Goal: Task Accomplishment & Management: Complete application form

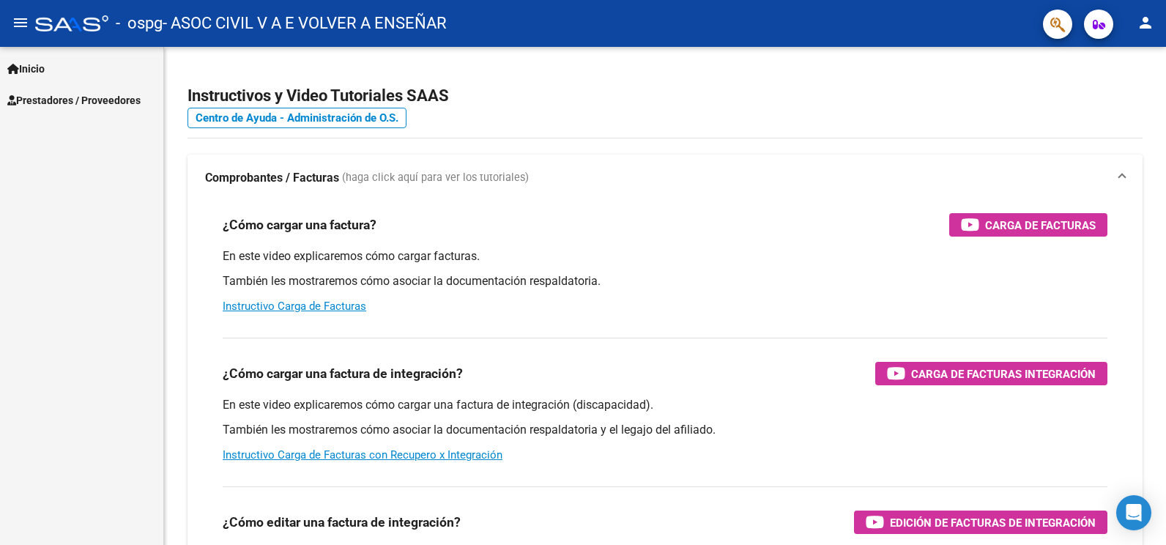
click at [108, 95] on span "Prestadores / Proveedores" at bounding box center [73, 100] width 133 height 16
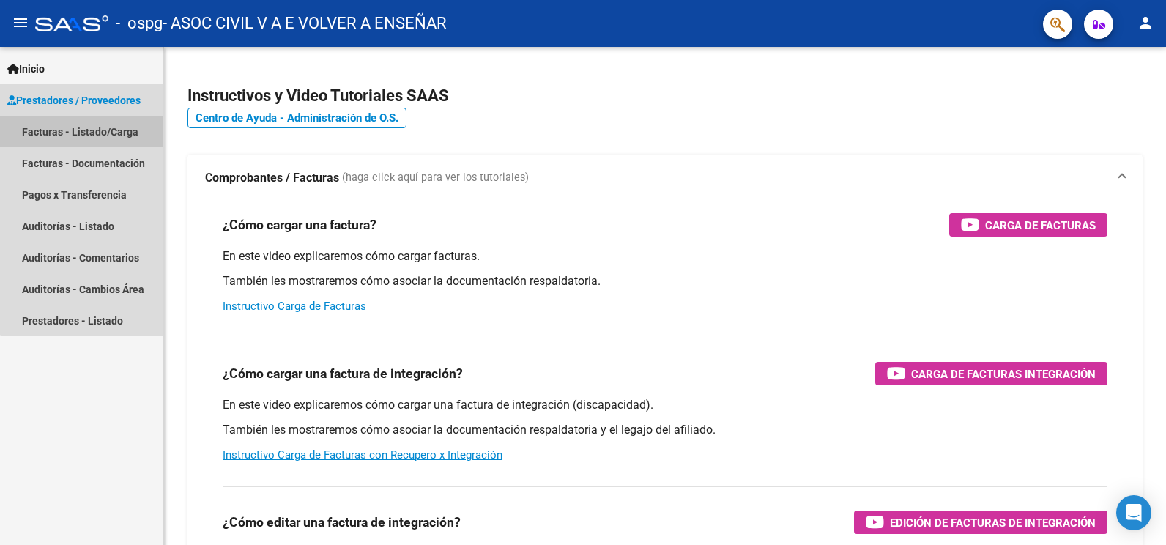
click at [98, 124] on link "Facturas - Listado/Carga" at bounding box center [81, 132] width 163 height 32
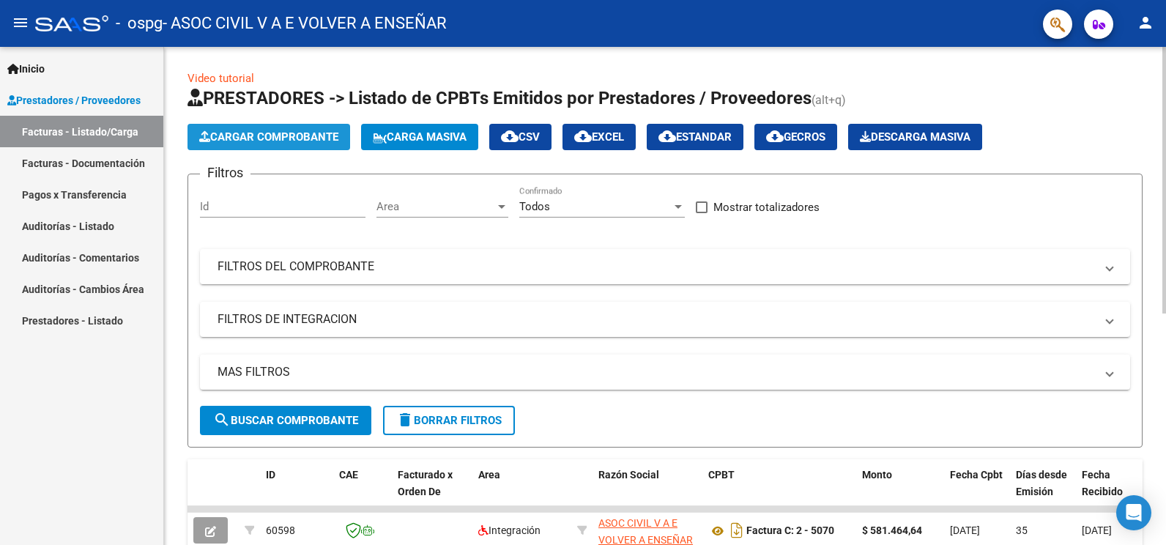
click at [277, 141] on span "Cargar Comprobante" at bounding box center [268, 136] width 139 height 13
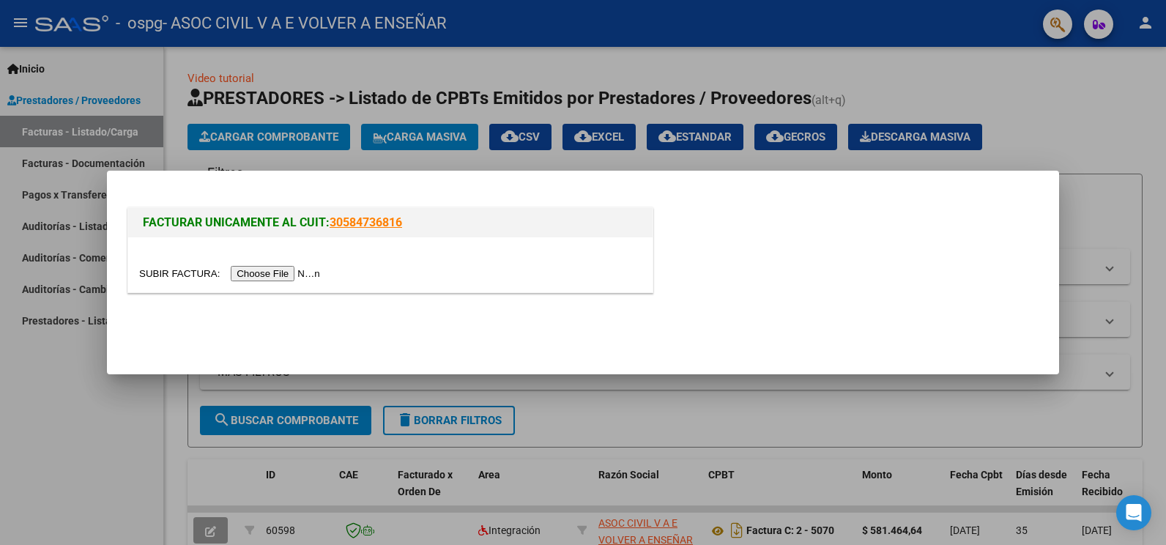
click at [292, 271] on input "file" at bounding box center [231, 273] width 185 height 15
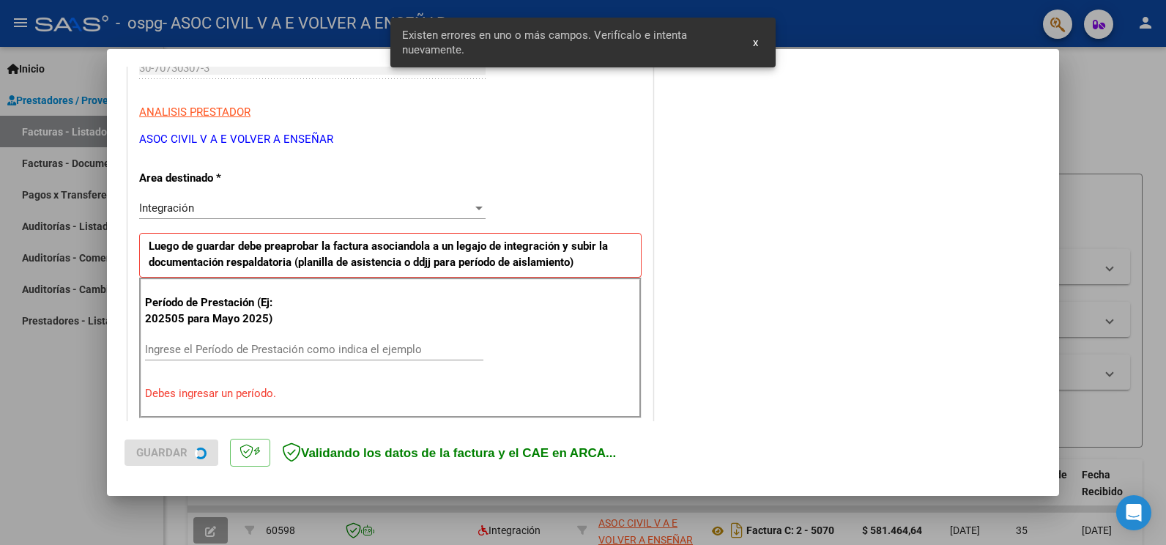
scroll to position [306, 0]
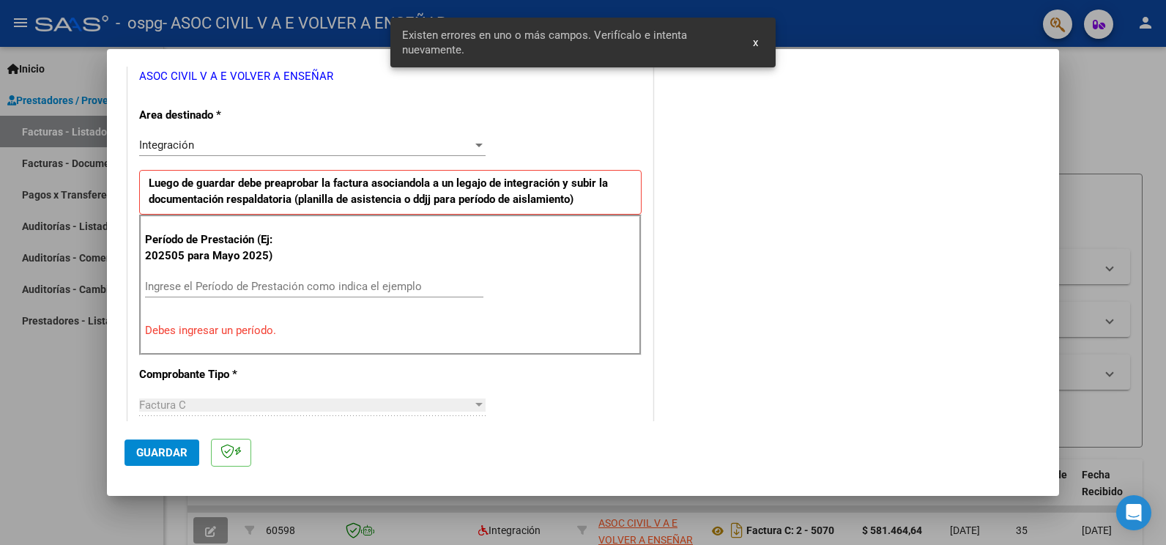
click at [295, 286] on input "Ingrese el Período de Prestación como indica el ejemplo" at bounding box center [314, 286] width 338 height 13
type input "0"
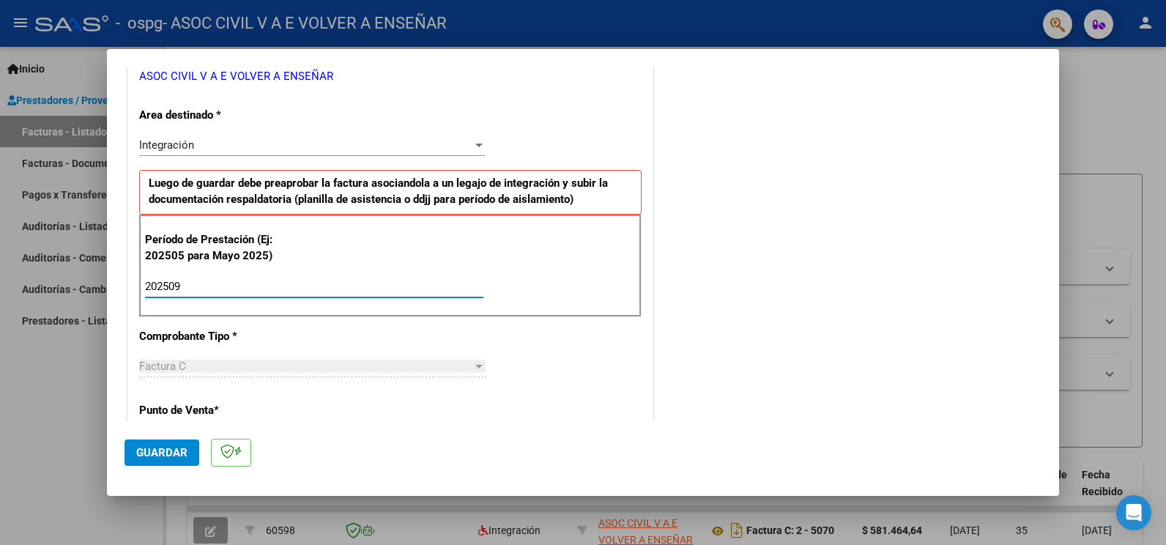
type input "202509"
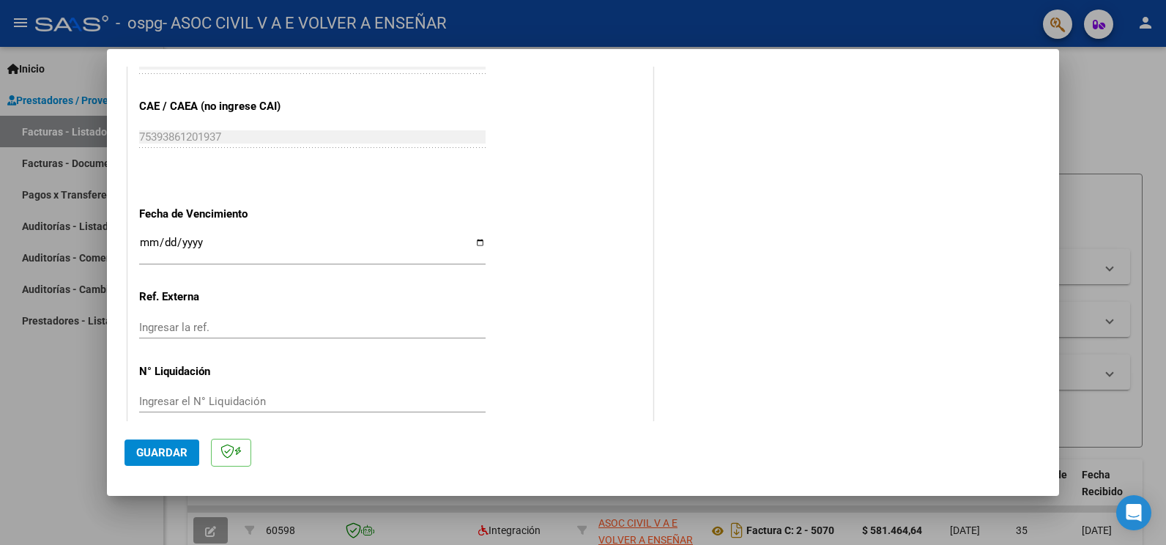
scroll to position [935, 0]
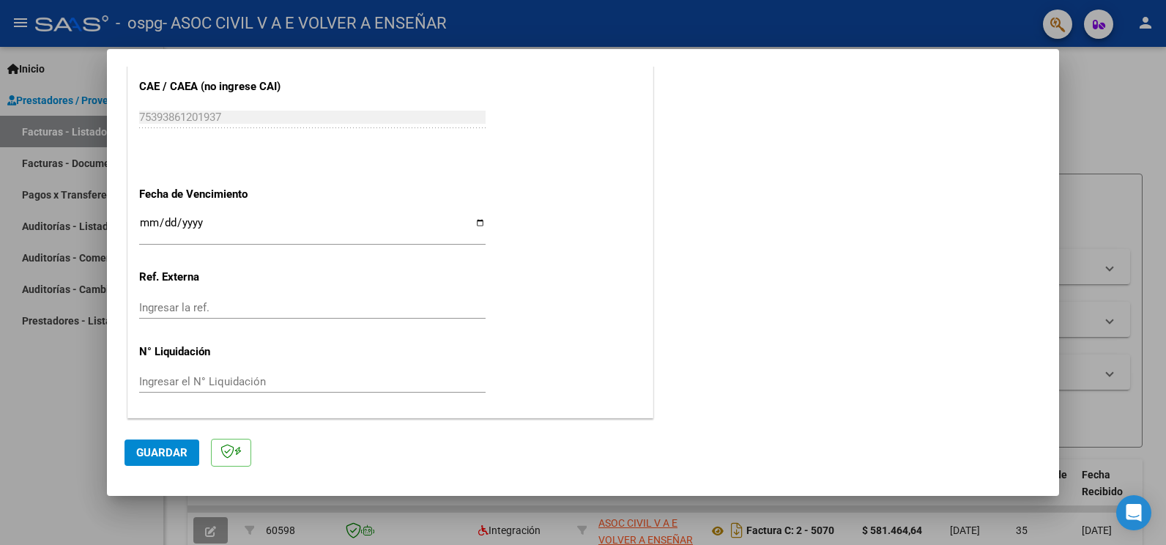
click at [148, 469] on mat-dialog-actions "Guardar" at bounding box center [583, 450] width 917 height 58
click at [150, 461] on button "Guardar" at bounding box center [162, 453] width 75 height 26
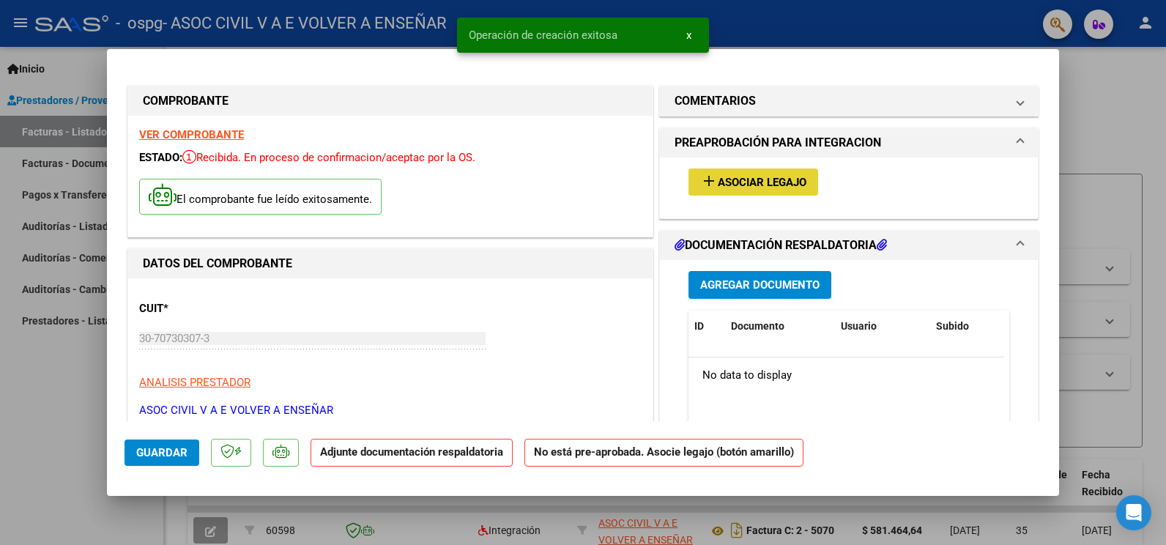
click at [765, 188] on span "Asociar Legajo" at bounding box center [762, 182] width 89 height 13
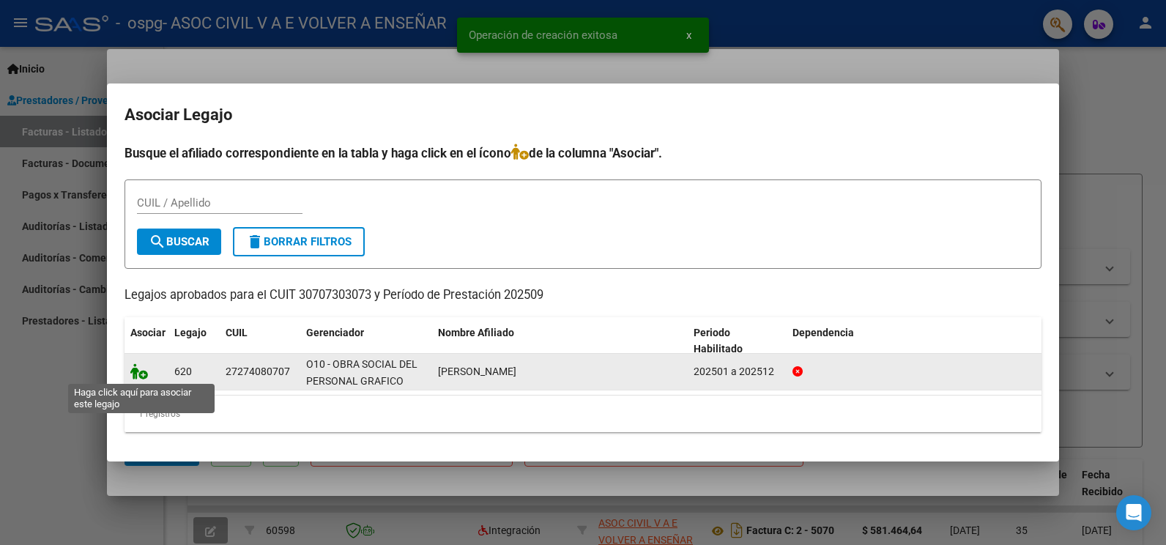
click at [144, 369] on icon at bounding box center [139, 371] width 18 height 16
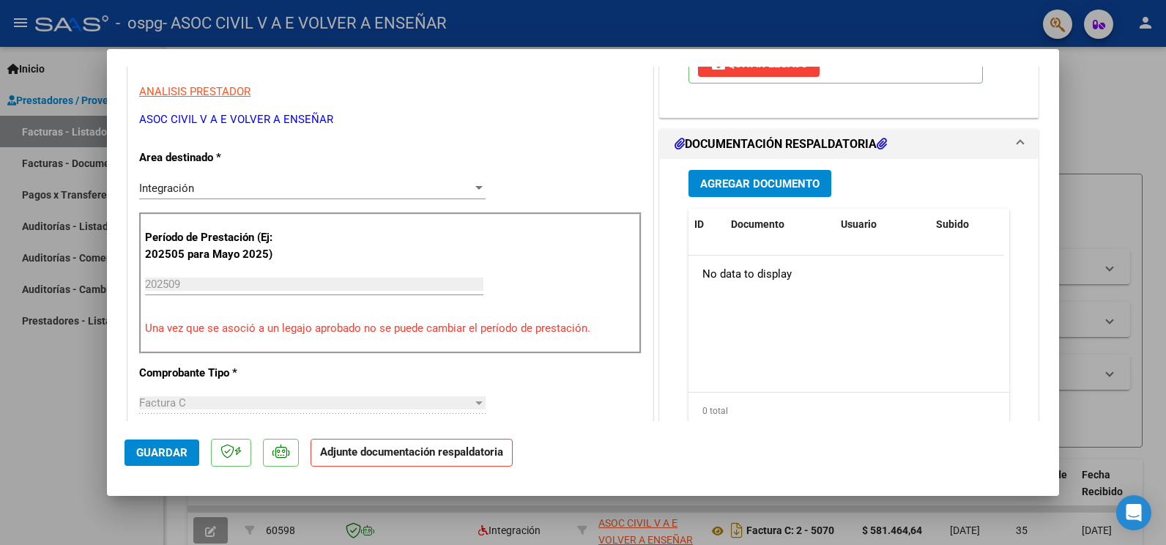
scroll to position [293, 0]
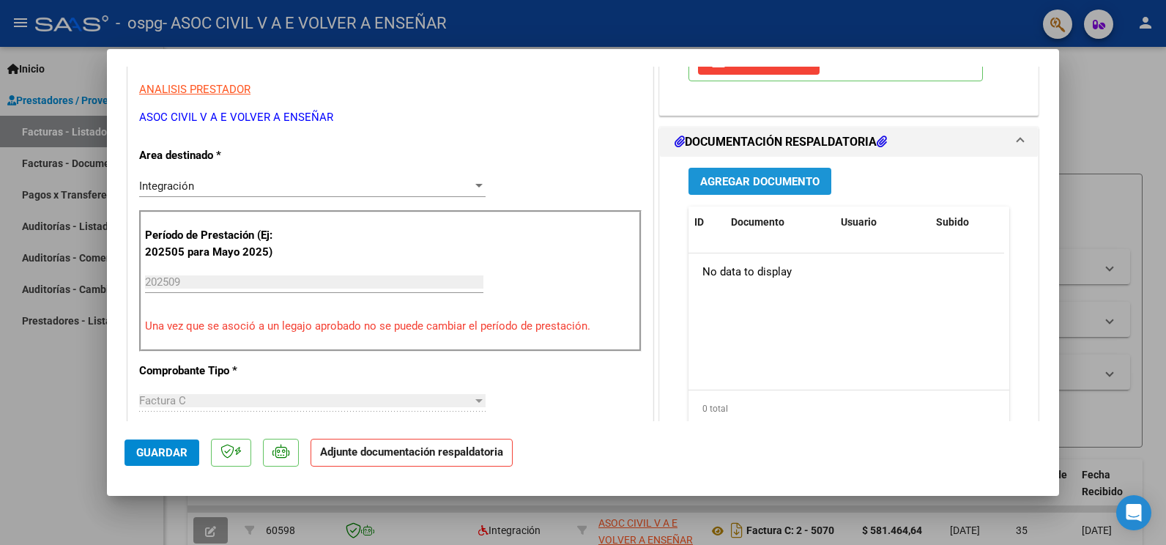
click at [736, 179] on span "Agregar Documento" at bounding box center [759, 181] width 119 height 13
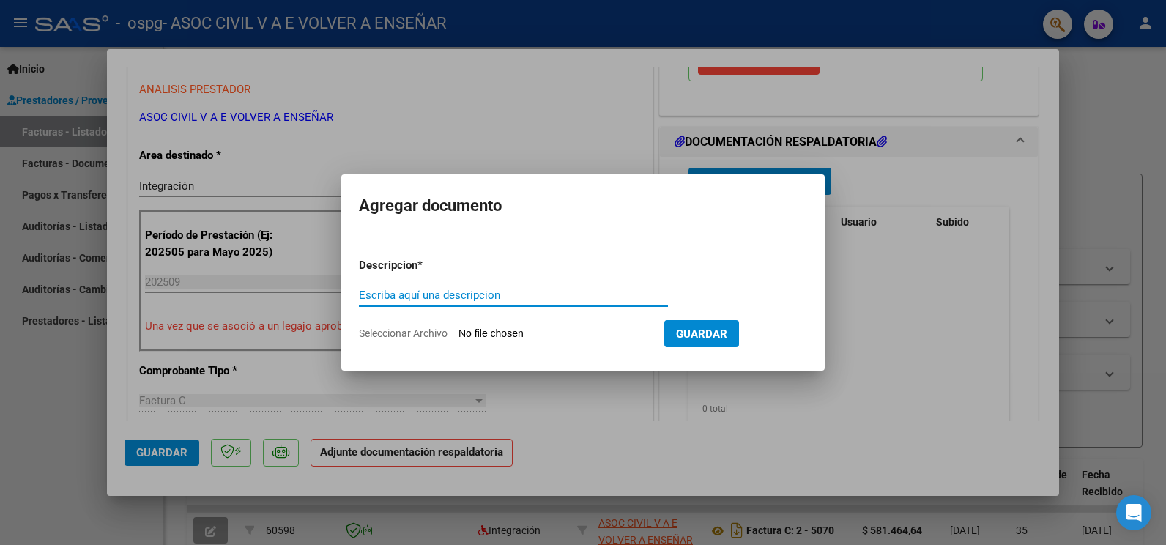
type input "a"
type input "ASISTENCIA"
click at [569, 330] on input "Seleccionar Archivo" at bounding box center [556, 334] width 194 height 14
type input "C:\fakepath\21 JIMENEZ PLANILLA.pdf"
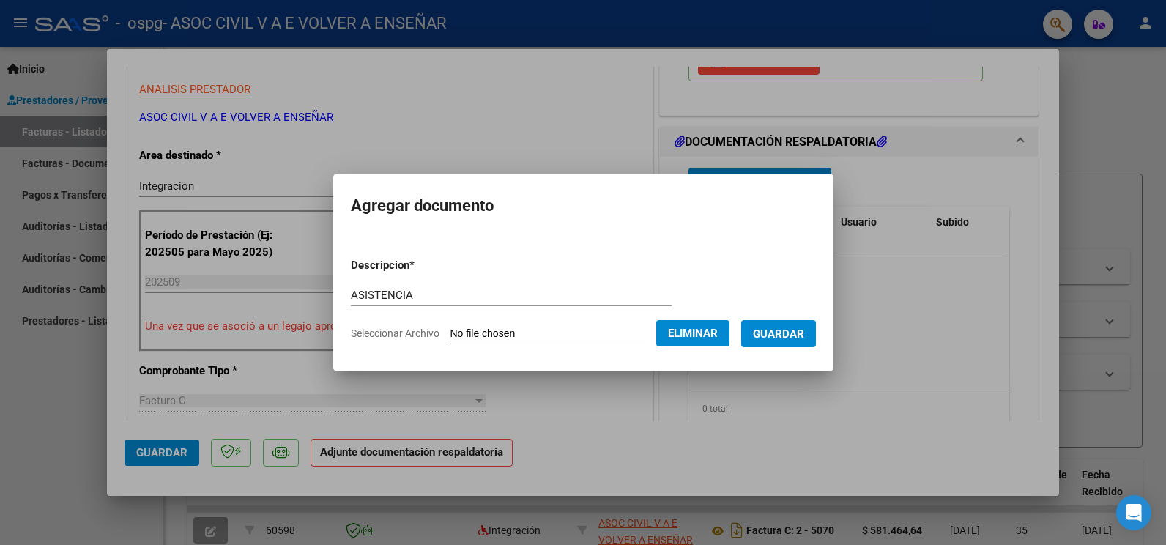
click at [804, 332] on span "Guardar" at bounding box center [778, 333] width 51 height 13
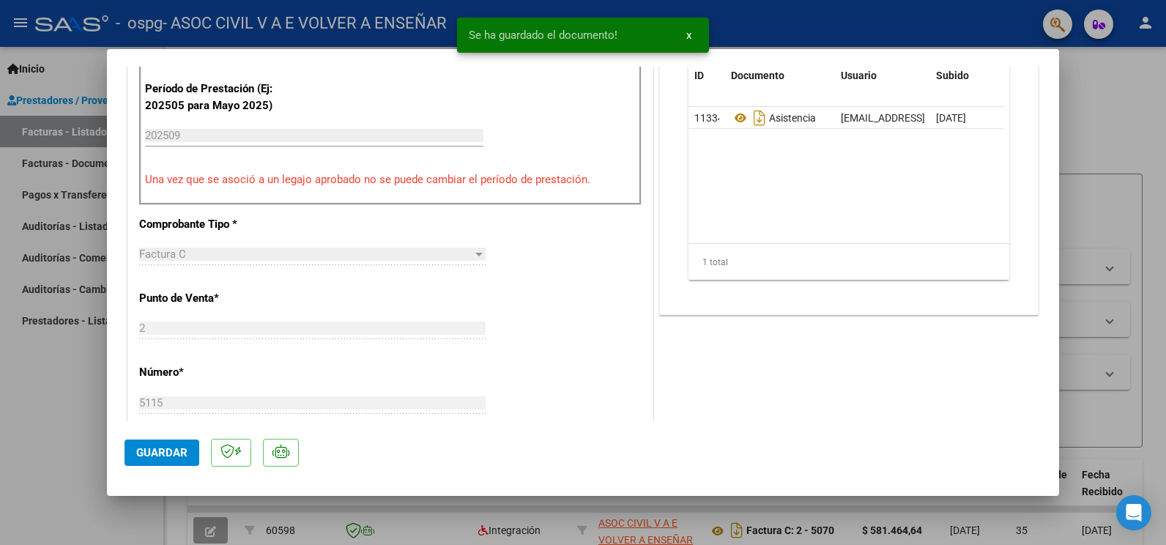
scroll to position [879, 0]
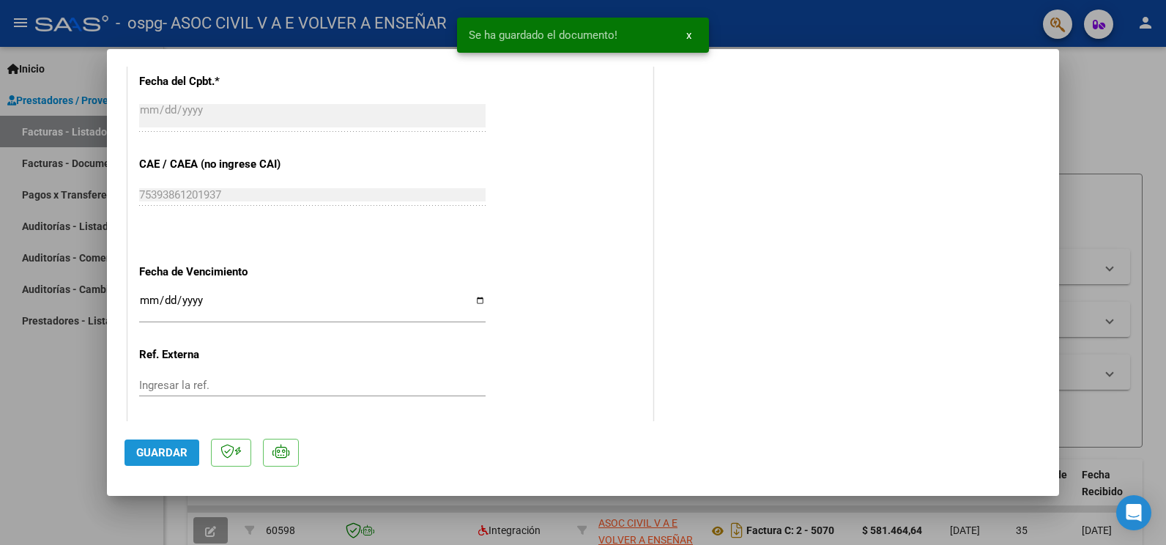
click at [150, 451] on span "Guardar" at bounding box center [161, 452] width 51 height 13
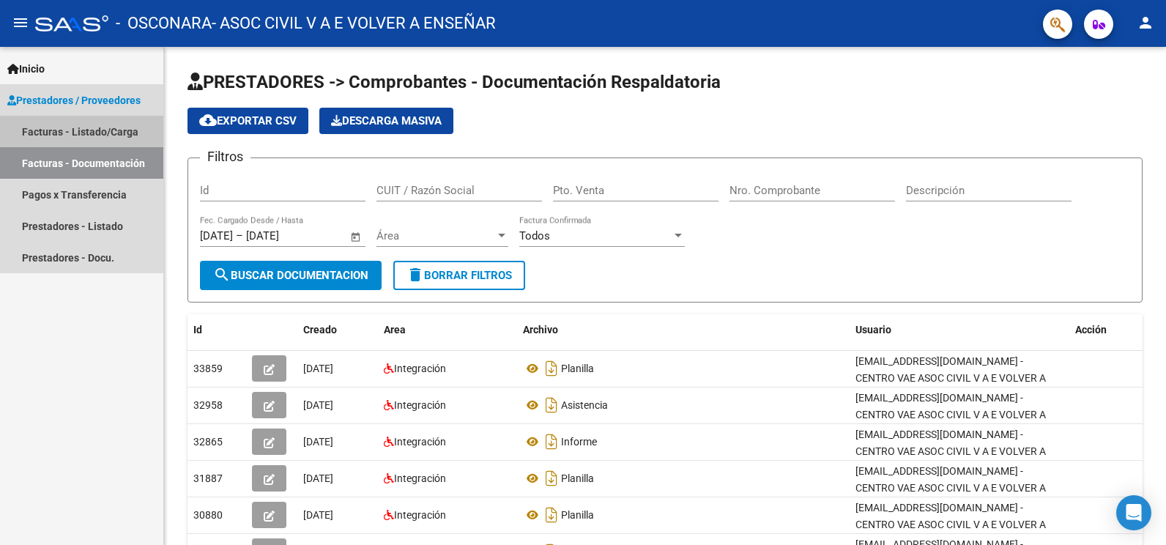
click at [59, 133] on link "Facturas - Listado/Carga" at bounding box center [81, 132] width 163 height 32
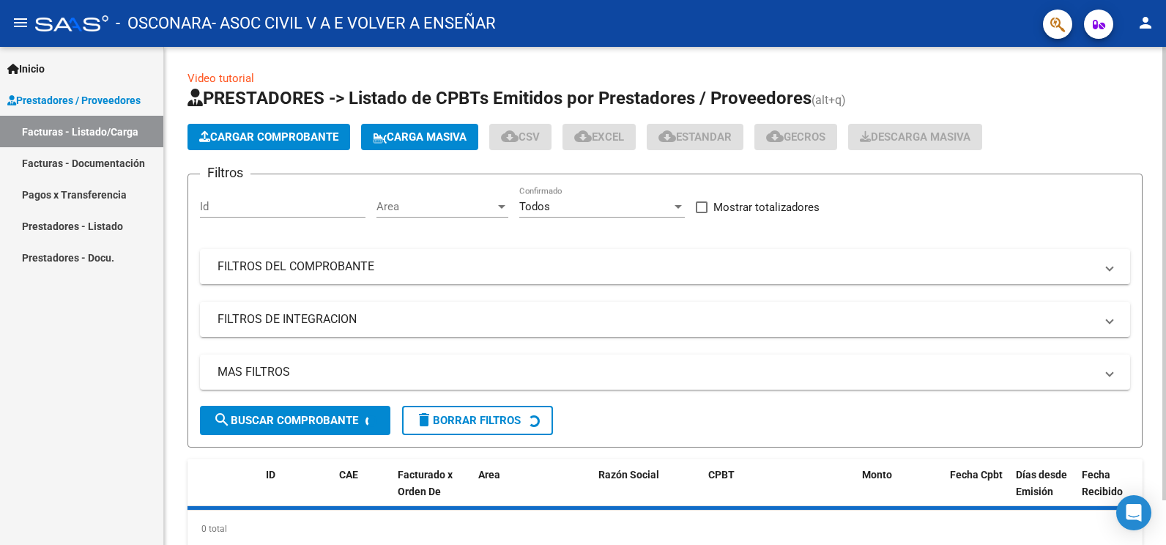
click at [302, 140] on span "Cargar Comprobante" at bounding box center [268, 136] width 139 height 13
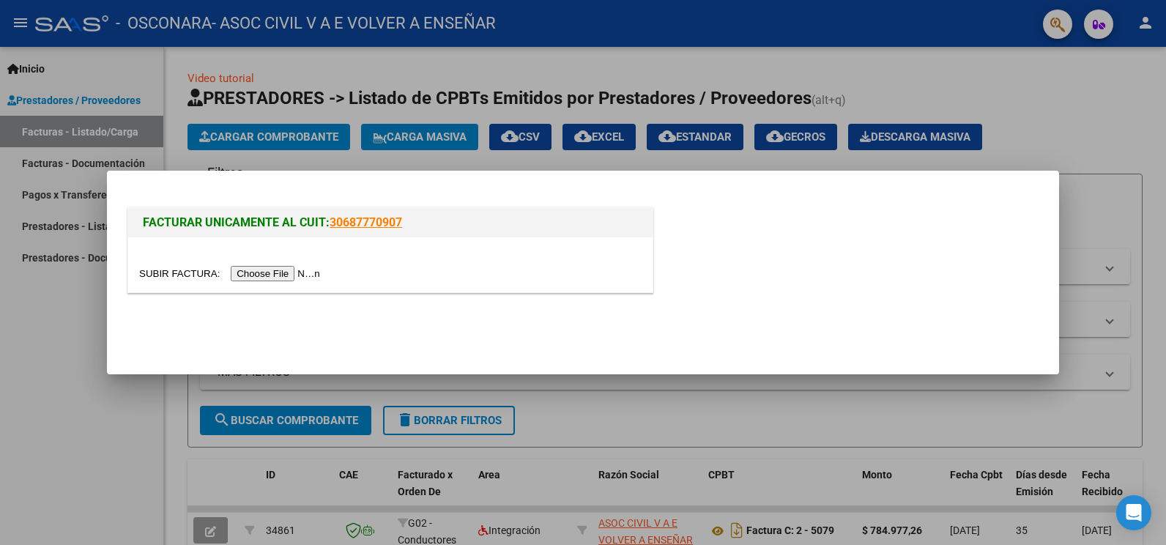
click at [278, 278] on input "file" at bounding box center [231, 273] width 185 height 15
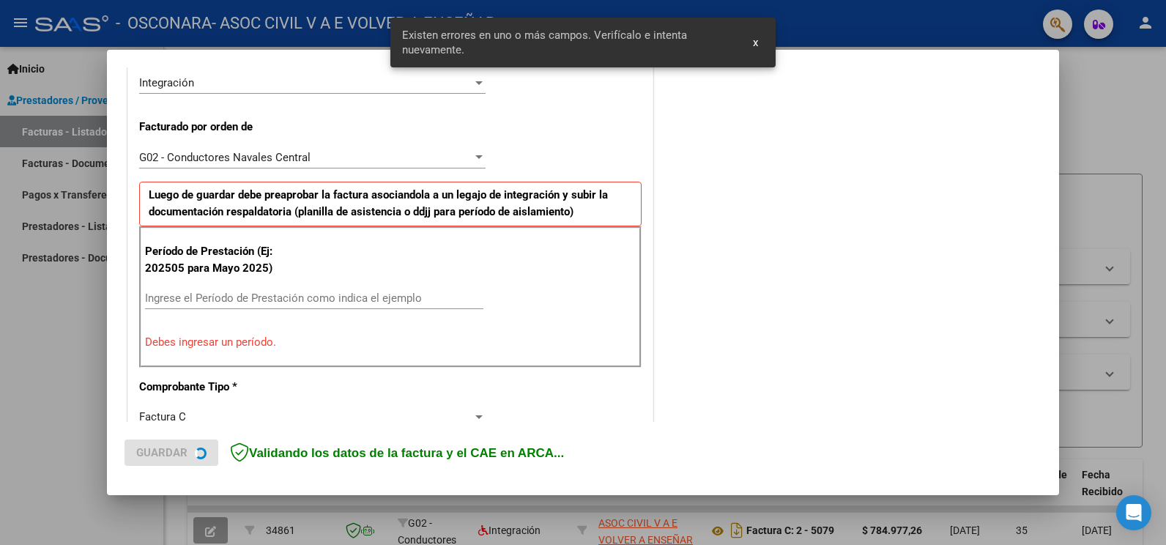
scroll to position [380, 0]
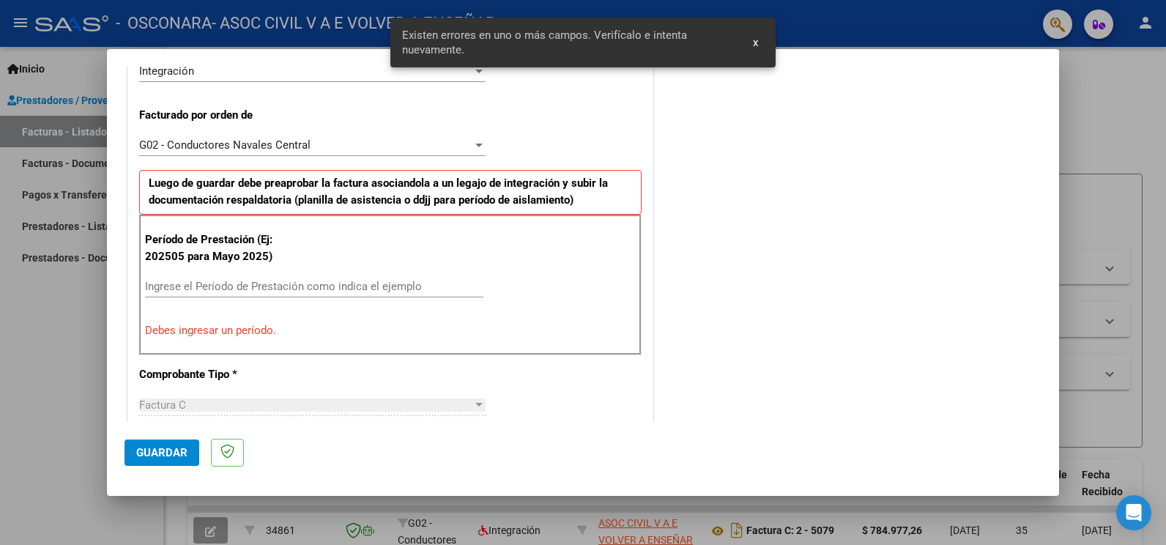
click at [221, 292] on input "Ingrese el Período de Prestación como indica el ejemplo" at bounding box center [314, 286] width 338 height 13
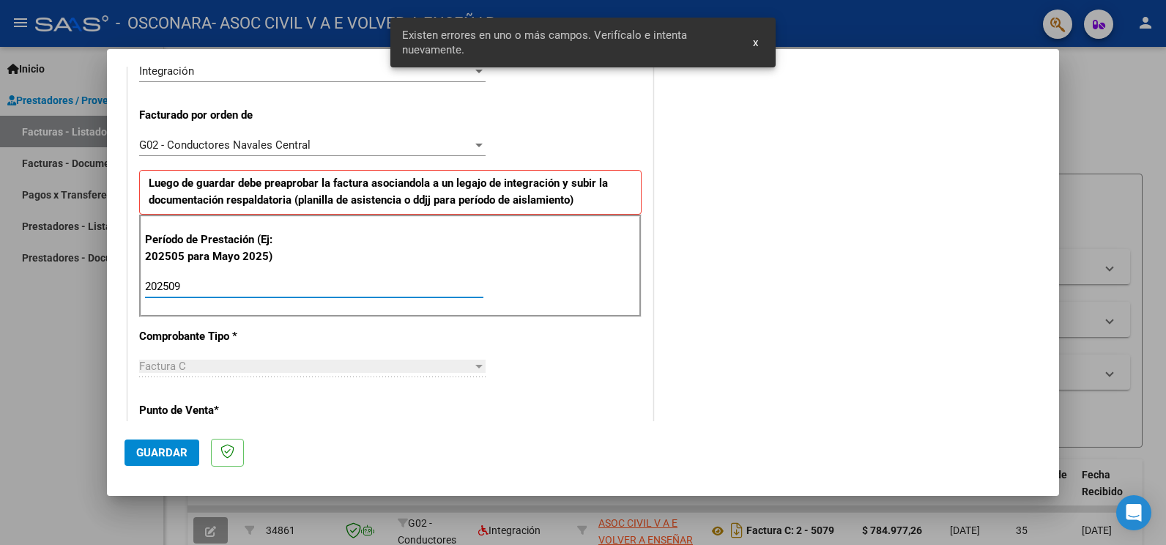
type input "202509"
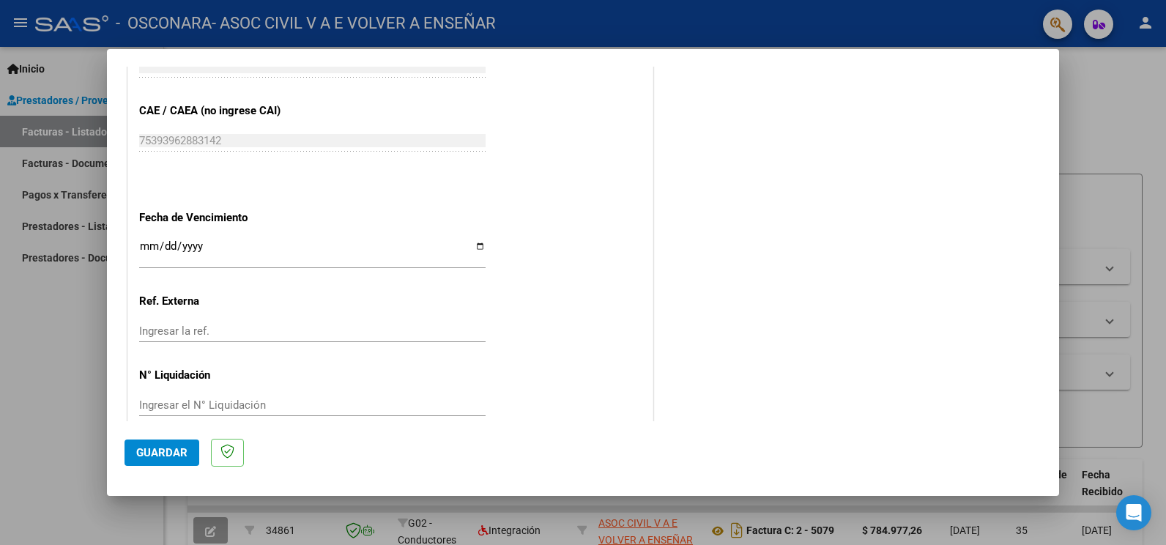
scroll to position [1009, 0]
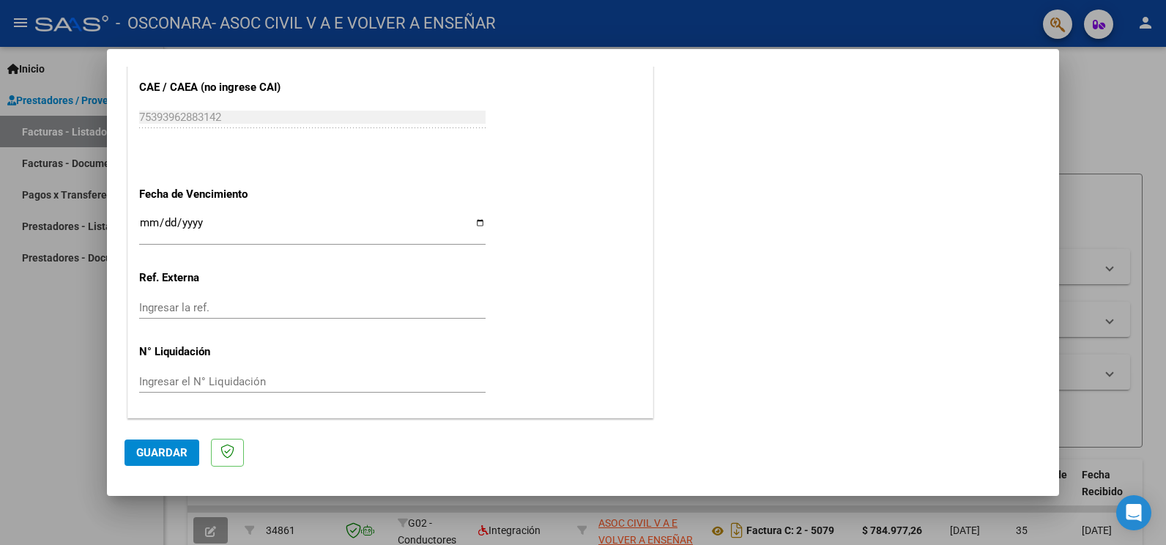
click at [148, 447] on span "Guardar" at bounding box center [161, 452] width 51 height 13
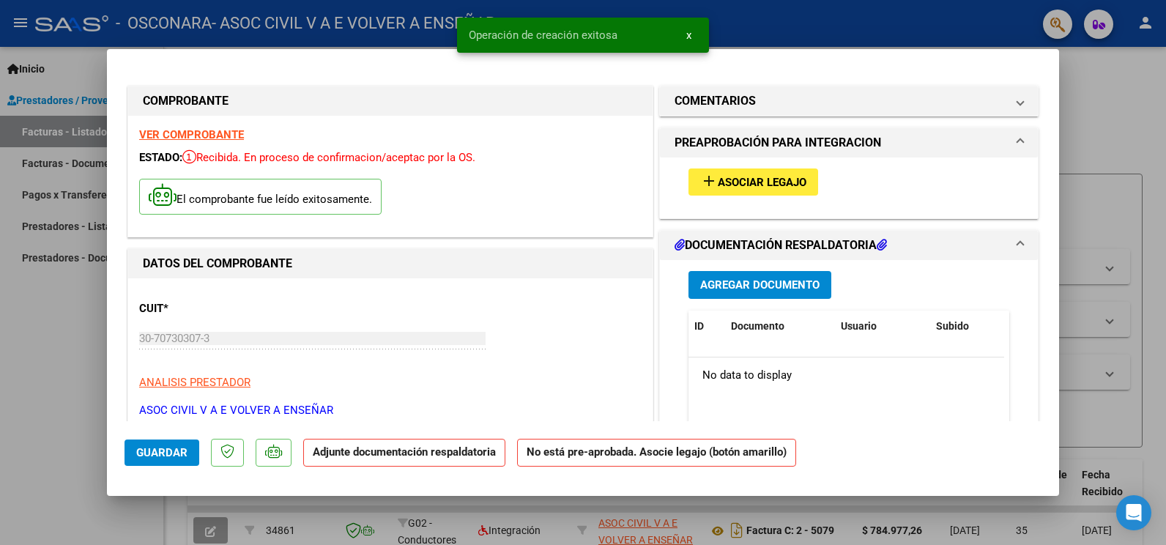
click at [749, 195] on button "add Asociar Legajo" at bounding box center [754, 182] width 130 height 27
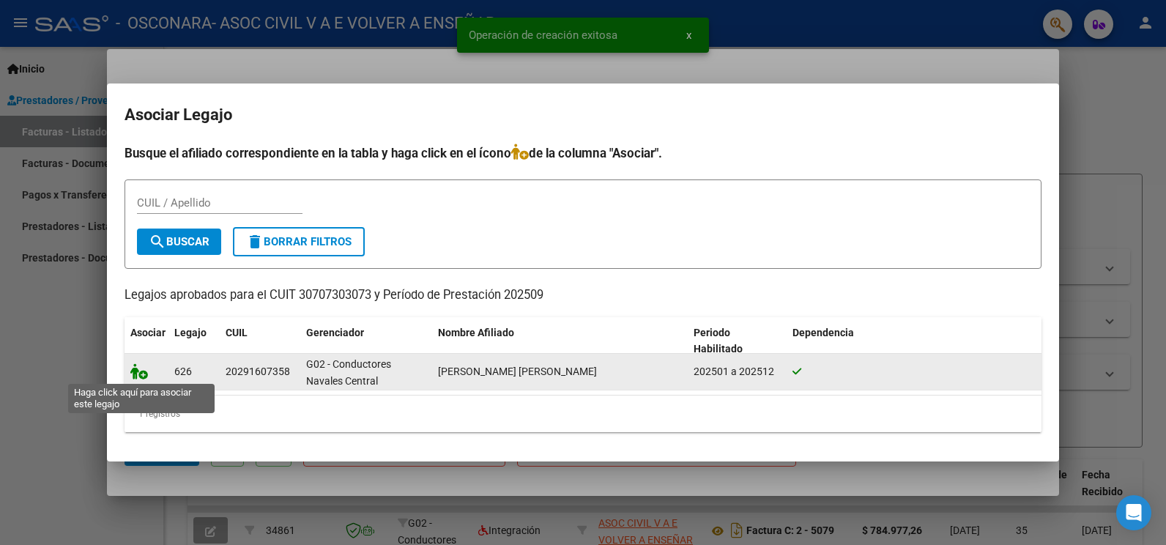
click at [144, 372] on icon at bounding box center [139, 371] width 18 height 16
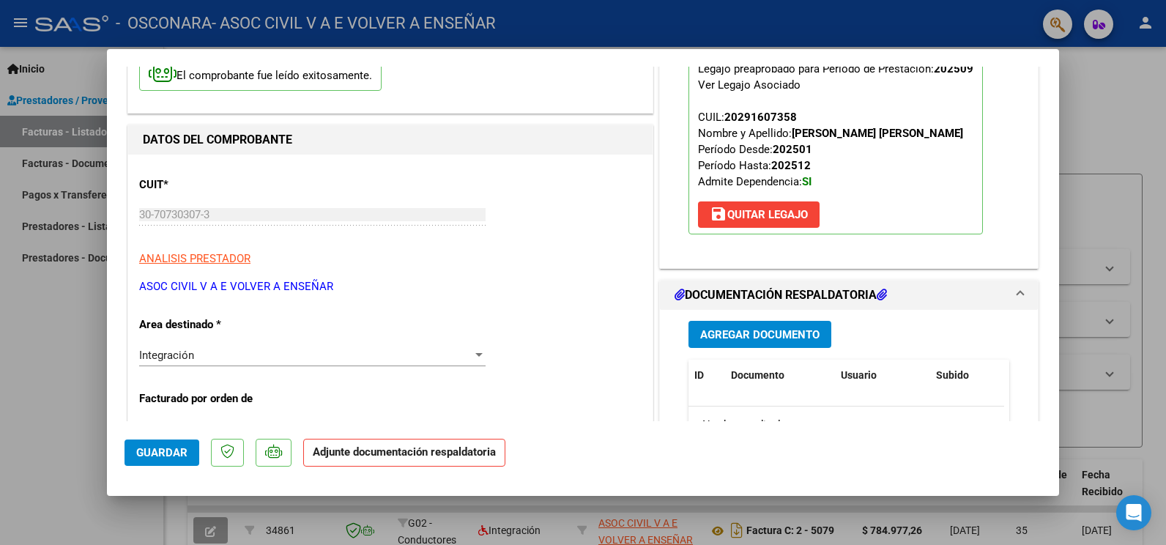
scroll to position [147, 0]
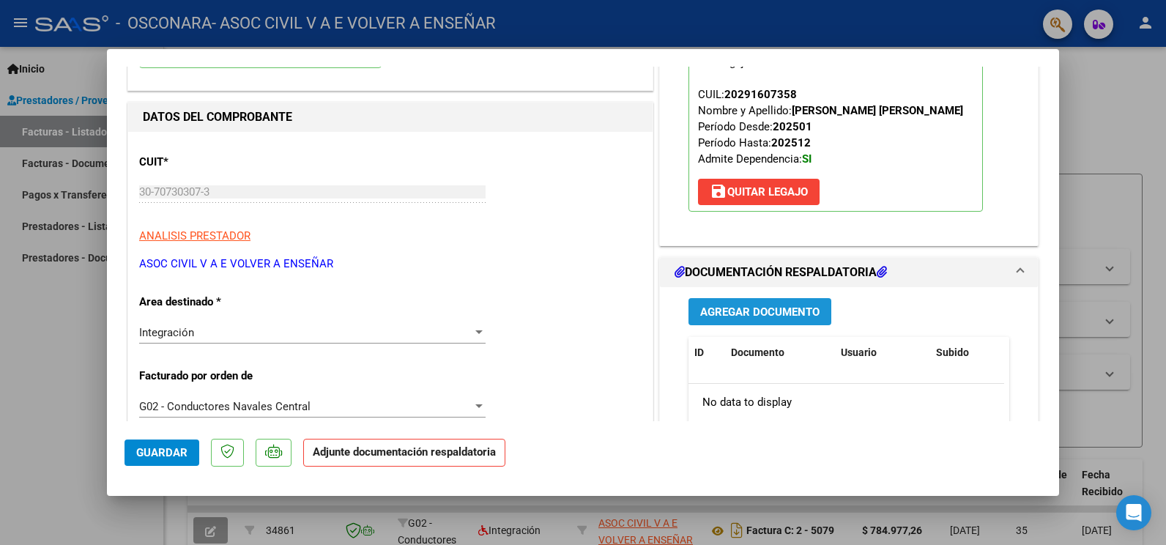
click at [727, 318] on span "Agregar Documento" at bounding box center [759, 312] width 119 height 13
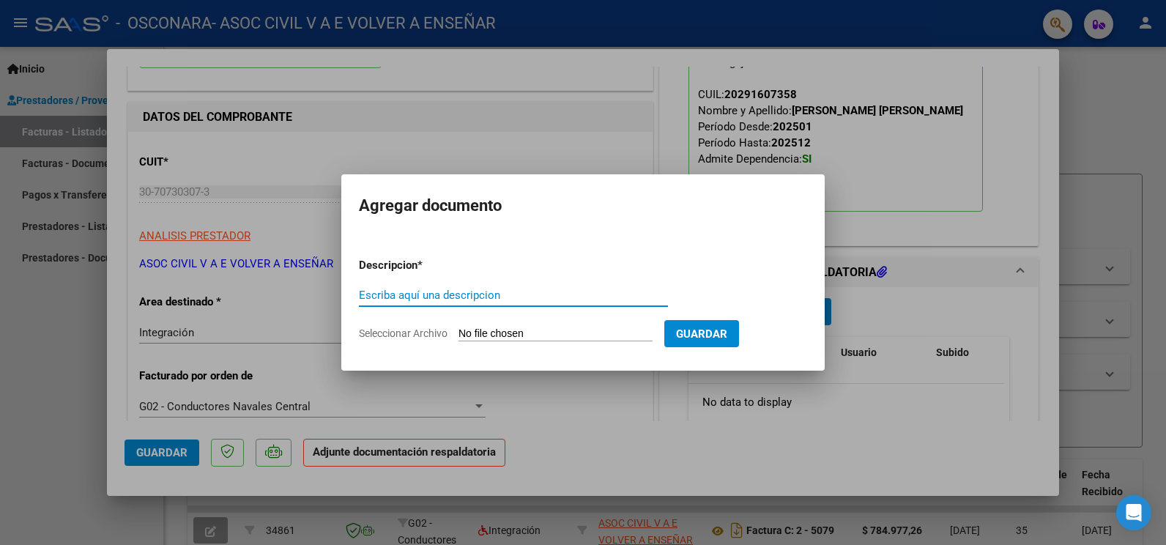
type input "a"
type input "ASISTENCIA"
click at [620, 329] on input "Seleccionar Archivo" at bounding box center [556, 334] width 194 height 14
type input "C:\fakepath\3 [PERSON_NAME] PLANILLA.pdf"
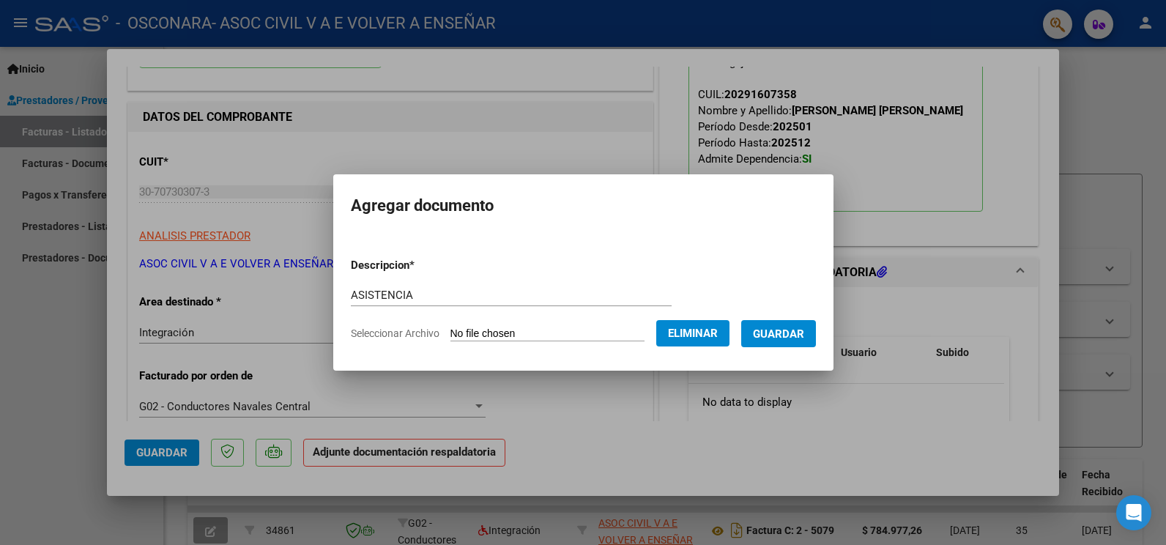
click at [796, 341] on span "Guardar" at bounding box center [778, 333] width 51 height 13
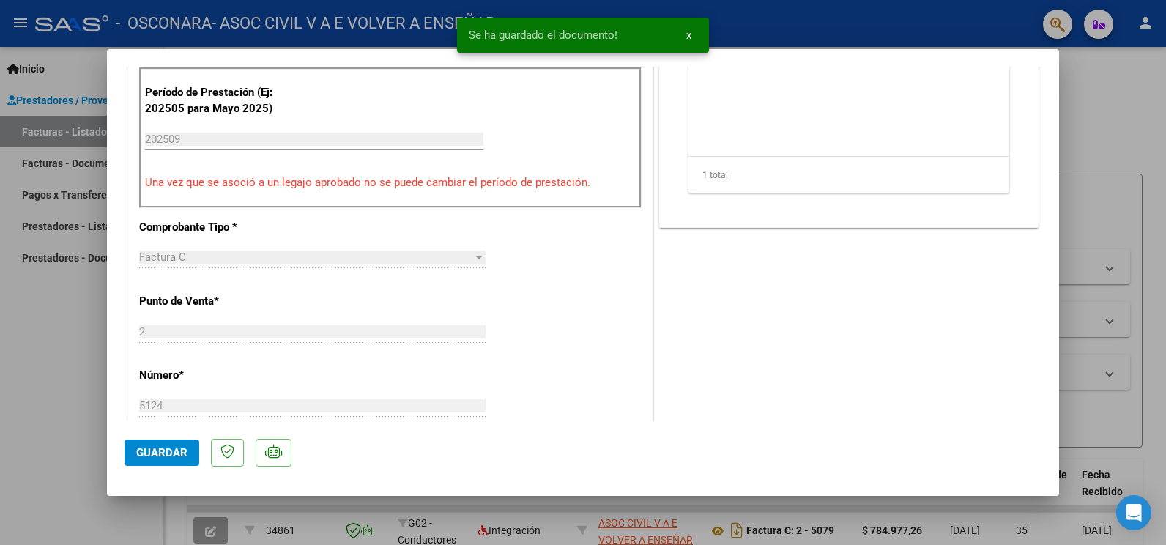
scroll to position [513, 0]
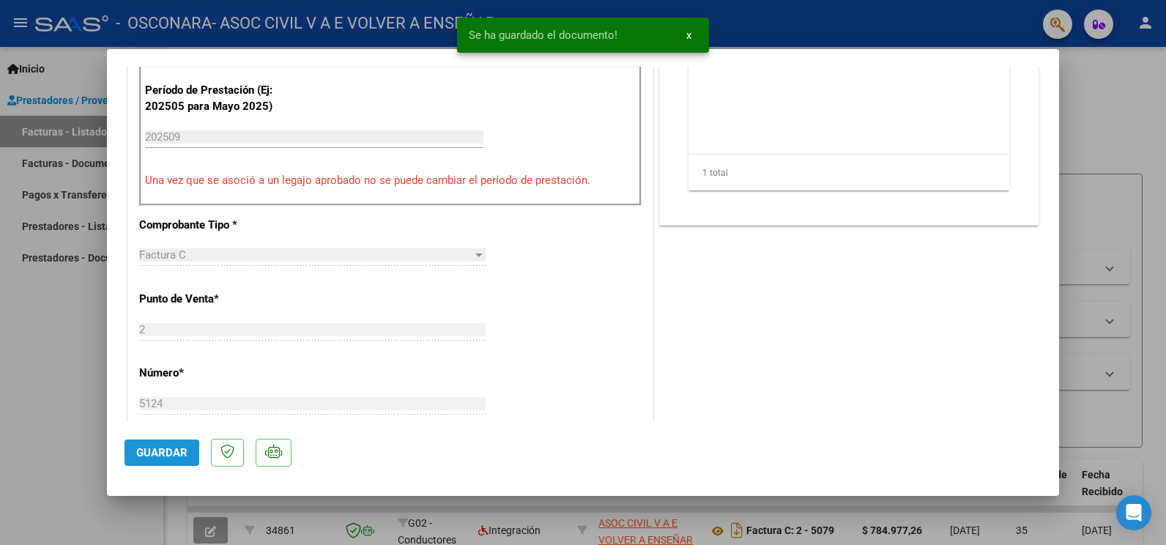
click at [187, 444] on button "Guardar" at bounding box center [162, 453] width 75 height 26
